Goal: Information Seeking & Learning: Learn about a topic

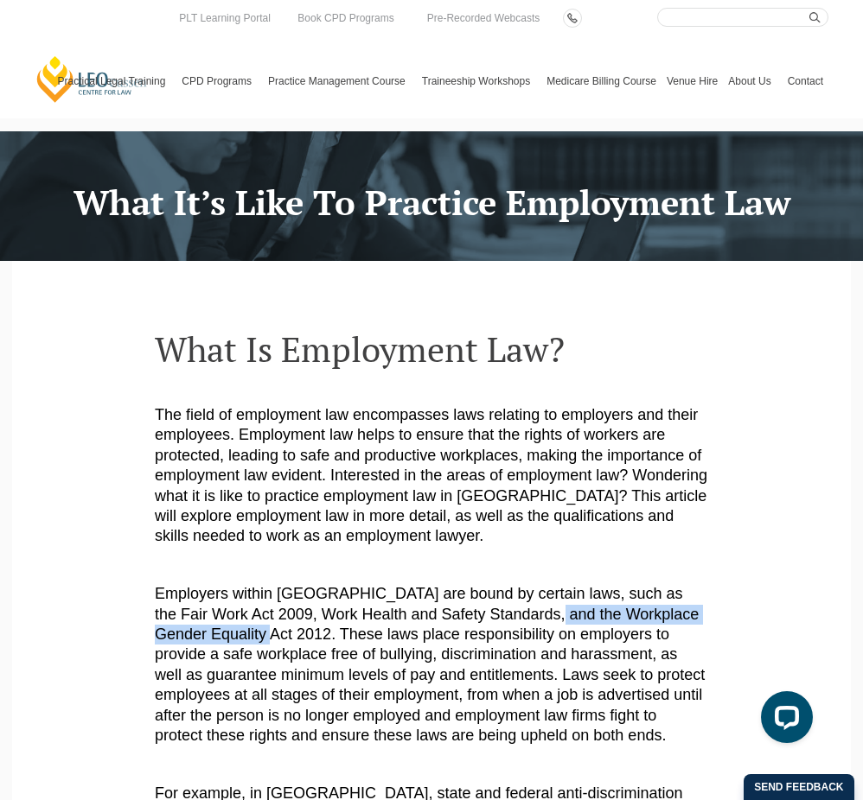
drag, startPoint x: 213, startPoint y: 629, endPoint x: 499, endPoint y: 614, distance: 285.6
click at [499, 614] on span "Employers within Australia are bound by certain laws, such as the Fair Work Act…" at bounding box center [430, 664] width 550 height 159
copy span "Workplace Gender Equality Act 2012"
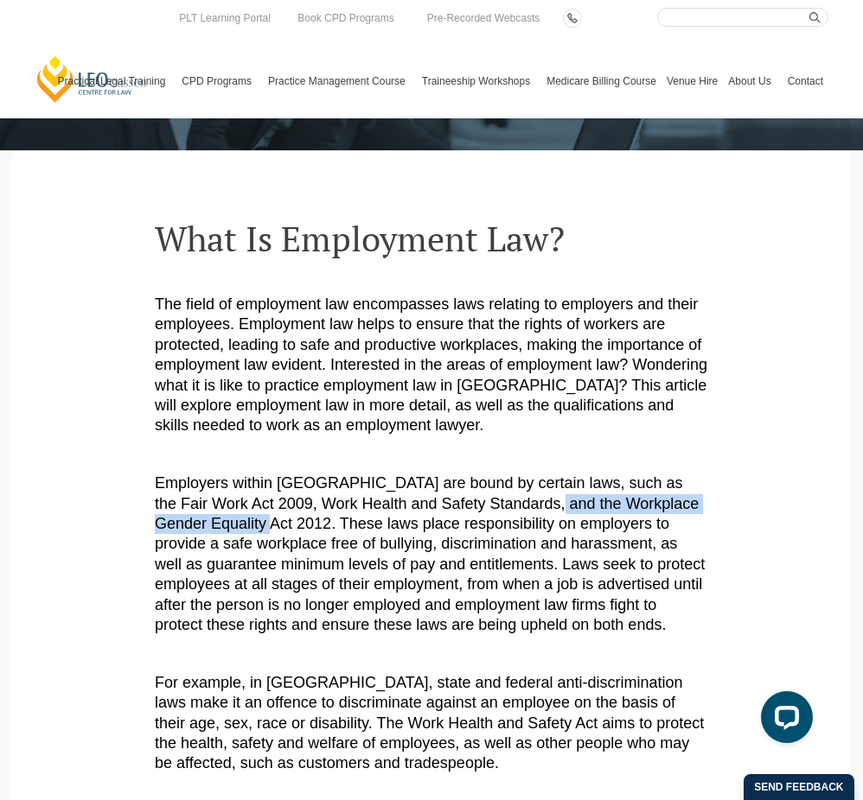
scroll to position [259, 0]
